Goal: Navigation & Orientation: Locate item on page

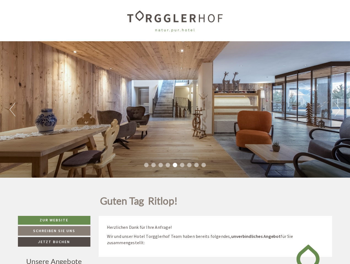
click at [175, 132] on div "Previous Next 1 2 3 4 5 6 7 8 9" at bounding box center [175, 109] width 350 height 137
click at [12, 110] on button "Previous" at bounding box center [13, 110] width 6 height 14
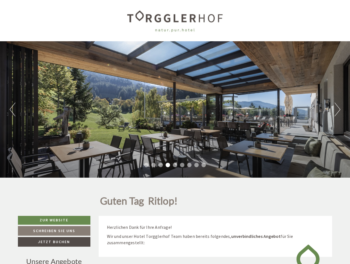
click at [175, 110] on div "Previous Next 1 2 3 4 5 6 7 8 9" at bounding box center [175, 109] width 350 height 137
click at [337, 110] on button "Next" at bounding box center [337, 110] width 6 height 14
click at [146, 165] on li "1" at bounding box center [146, 165] width 4 height 4
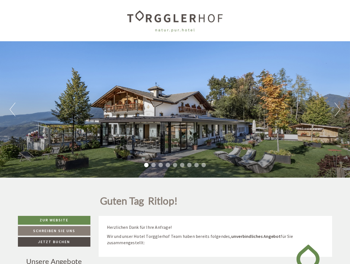
click at [153, 165] on li "2" at bounding box center [153, 165] width 4 height 4
click at [161, 165] on li "3" at bounding box center [160, 165] width 4 height 4
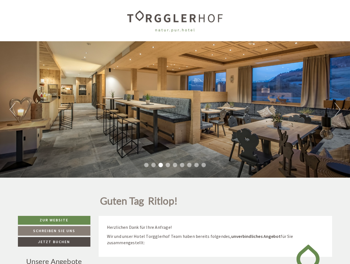
click at [168, 165] on li "4" at bounding box center [168, 165] width 4 height 4
click at [175, 165] on li "5" at bounding box center [175, 165] width 4 height 4
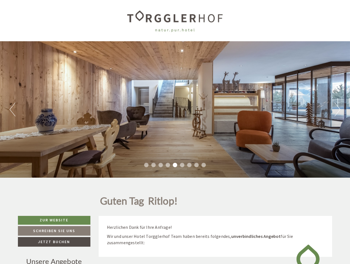
click at [182, 165] on li "6" at bounding box center [182, 165] width 4 height 4
